Goal: Transaction & Acquisition: Subscribe to service/newsletter

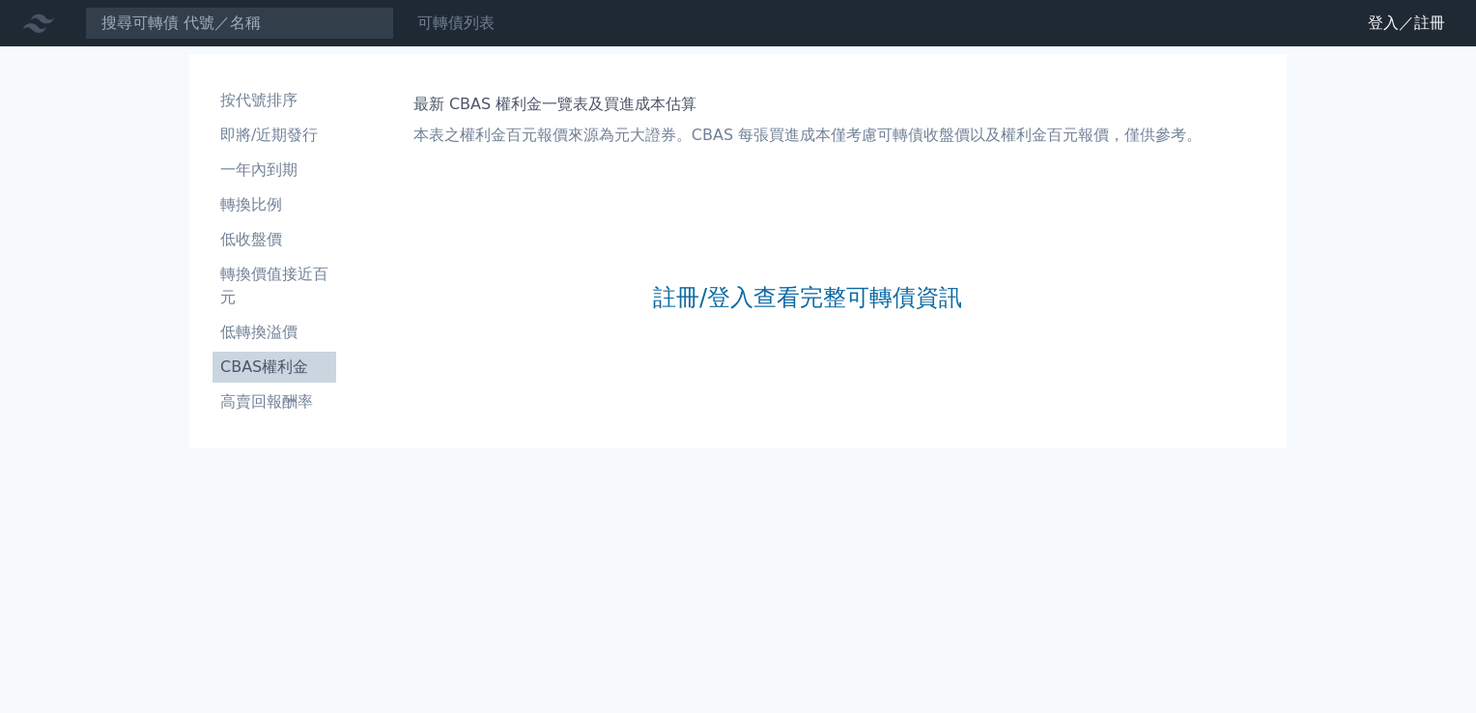
click at [472, 14] on link "可轉債列表" at bounding box center [455, 23] width 77 height 18
click at [251, 362] on li "CBAS權利金" at bounding box center [275, 367] width 124 height 23
click at [852, 296] on link "註冊/登入查看完整可轉債資訊" at bounding box center [807, 297] width 309 height 31
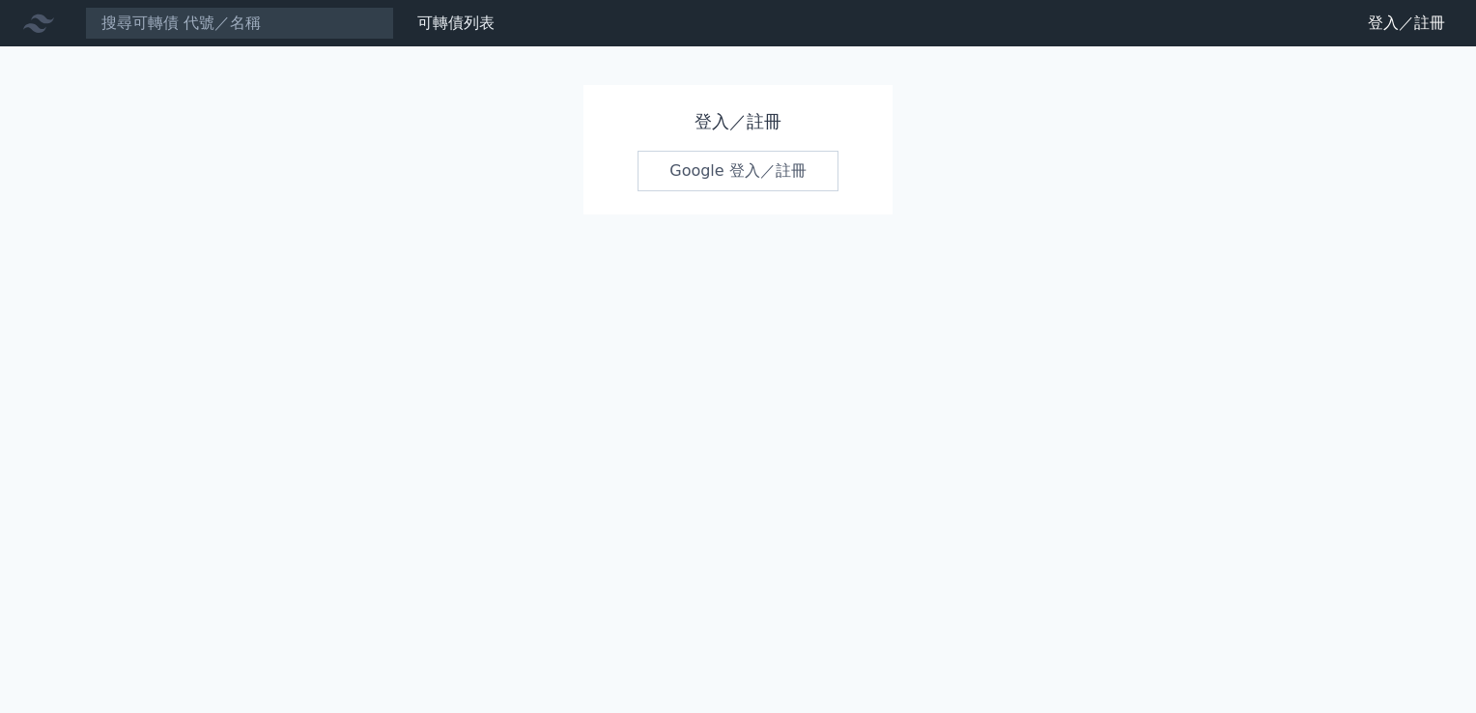
click at [789, 165] on link "Google 登入／註冊" at bounding box center [738, 171] width 201 height 41
click at [696, 176] on link "Google 登入／註冊" at bounding box center [738, 171] width 201 height 41
